Goal: Task Accomplishment & Management: Complete application form

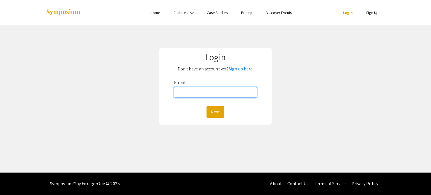
click at [215, 90] on input "Email:" at bounding box center [215, 92] width 83 height 11
type input "[EMAIL_ADDRESS][DOMAIN_NAME]"
click at [218, 108] on button "Next" at bounding box center [216, 112] width 18 height 12
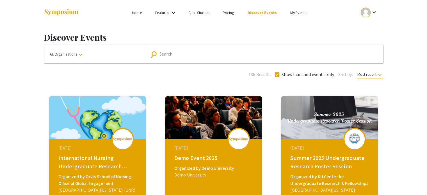
click at [176, 62] on mat-form-field "search Search" at bounding box center [265, 54] width 238 height 19
click at [176, 56] on input "Search" at bounding box center [267, 54] width 216 height 5
type input "luther college"
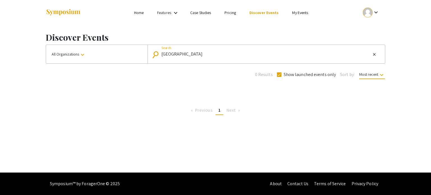
click at [379, 8] on div "keyboard_arrow_down" at bounding box center [371, 12] width 19 height 13
click at [365, 42] on button "My Submissions" at bounding box center [374, 41] width 35 height 13
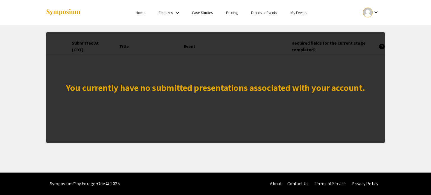
click at [370, 13] on div at bounding box center [368, 13] width 10 height 10
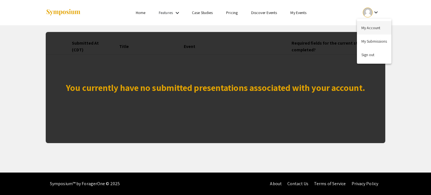
click at [365, 27] on button "My Account" at bounding box center [374, 27] width 35 height 13
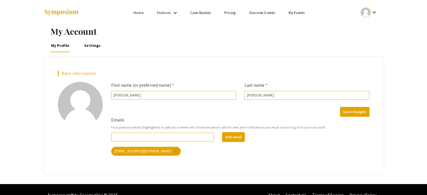
click at [138, 15] on link "Home" at bounding box center [139, 12] width 10 height 5
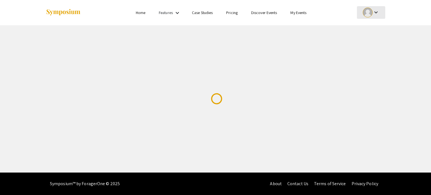
click at [378, 11] on mat-icon "keyboard_arrow_down" at bounding box center [376, 12] width 7 height 7
click at [377, 12] on div at bounding box center [215, 97] width 431 height 195
